Goal: Understand process/instructions: Learn how to perform a task or action

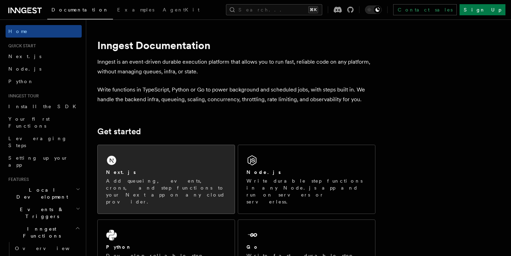
click at [154, 169] on div "Next.js" at bounding box center [166, 172] width 120 height 7
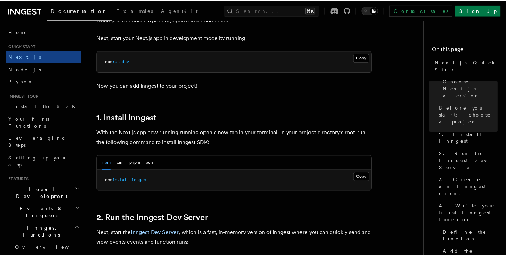
scroll to position [309, 0]
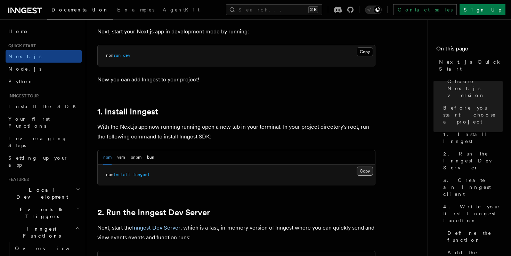
click at [367, 169] on button "Copy Copied" at bounding box center [365, 171] width 16 height 9
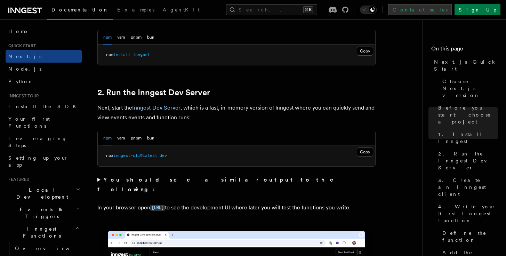
scroll to position [429, 0]
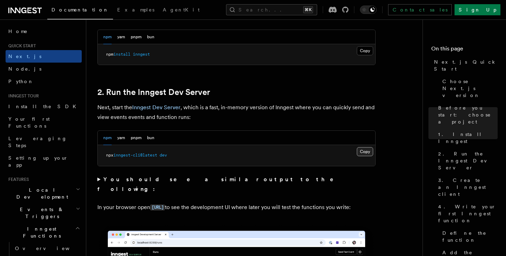
click at [364, 152] on button "Copy Copied" at bounding box center [365, 151] width 16 height 9
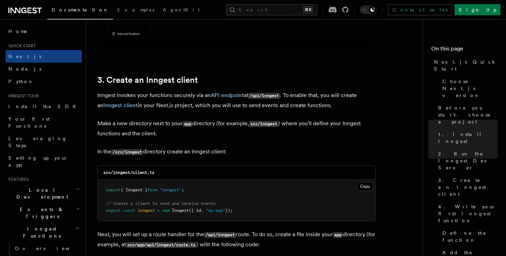
scroll to position [778, 0]
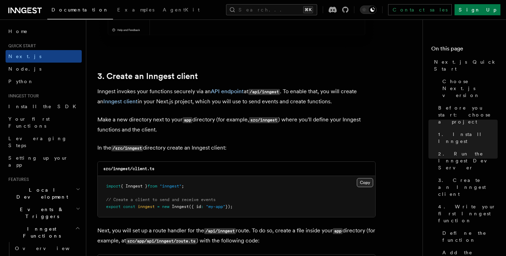
click at [366, 184] on button "Copy Copied" at bounding box center [365, 182] width 16 height 9
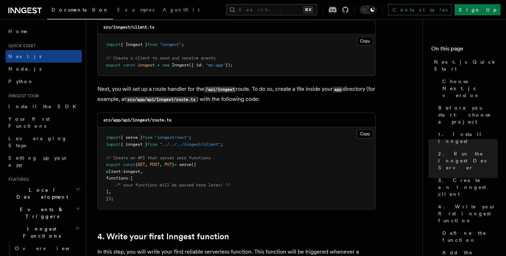
scroll to position [920, 0]
click at [362, 137] on button "Copy Copied" at bounding box center [365, 133] width 16 height 9
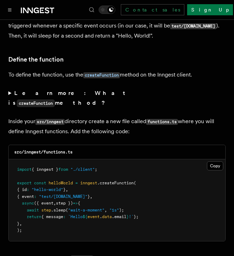
scroll to position [1174, 0]
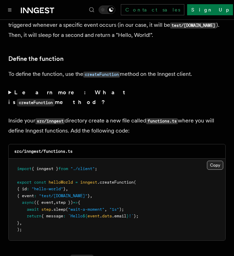
click at [215, 161] on button "Copy Copied" at bounding box center [215, 165] width 16 height 9
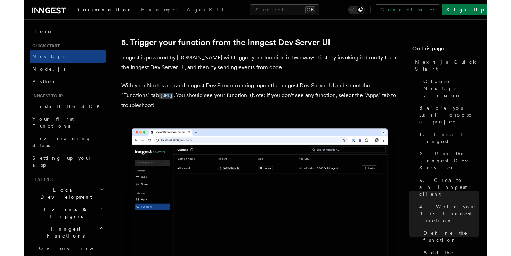
scroll to position [1603, 0]
